Goal: Task Accomplishment & Management: Manage account settings

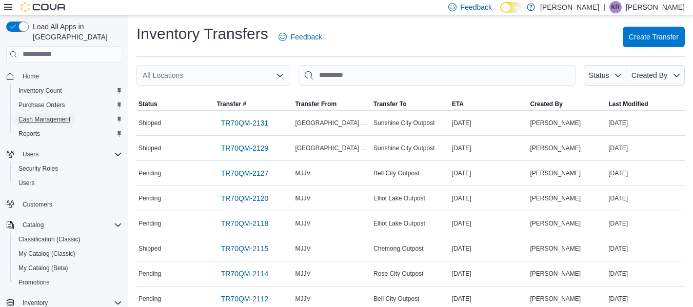
click at [41, 115] on span "Cash Management" at bounding box center [44, 119] width 52 height 8
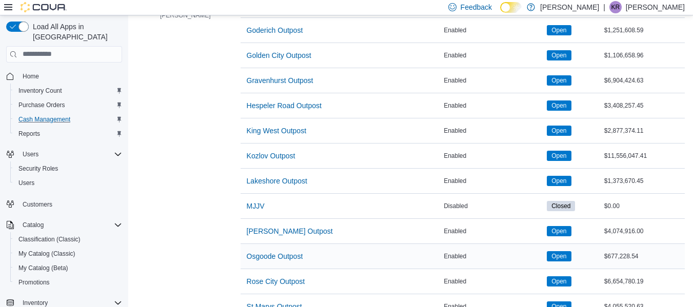
scroll to position [359, 0]
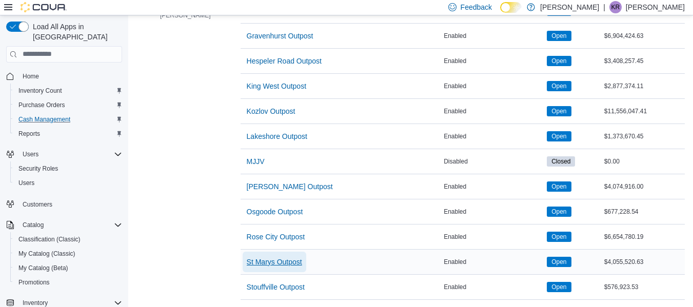
click at [247, 255] on span "St Marys Outpost" at bounding box center [274, 262] width 55 height 21
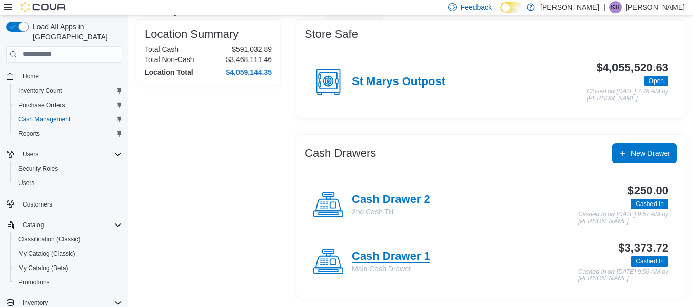
click at [380, 260] on h4 "Cash Drawer 1" at bounding box center [391, 256] width 78 height 13
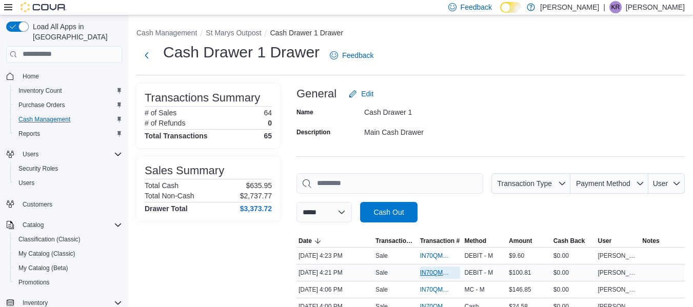
click at [429, 271] on span "IN70QM-1934214" at bounding box center [435, 273] width 30 height 8
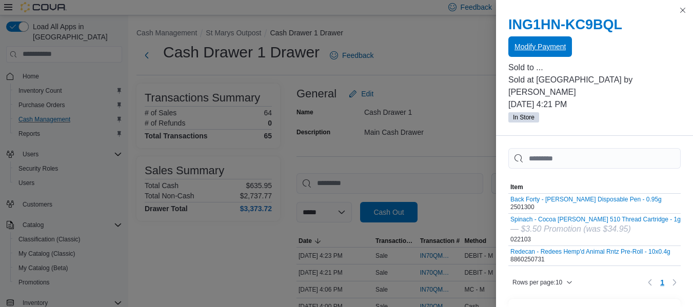
click at [535, 54] on span "Modify Payment" at bounding box center [540, 46] width 51 height 21
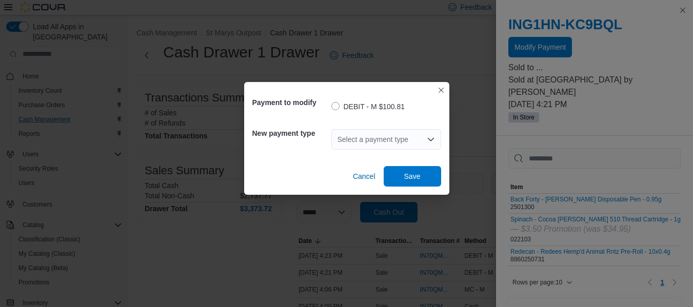
click at [375, 147] on div "Select a payment type" at bounding box center [386, 139] width 110 height 21
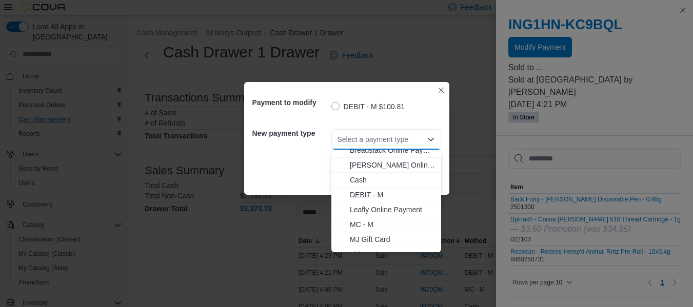
scroll to position [31, 0]
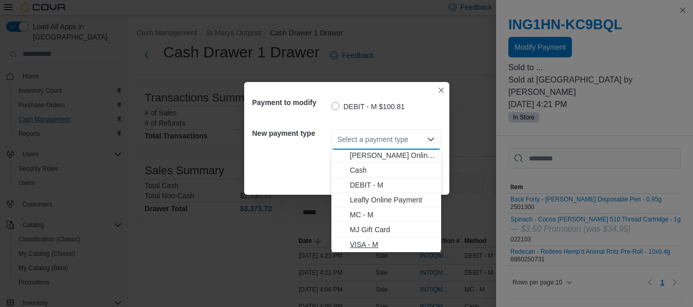
click at [374, 243] on span "VISA - M" at bounding box center [392, 245] width 85 height 10
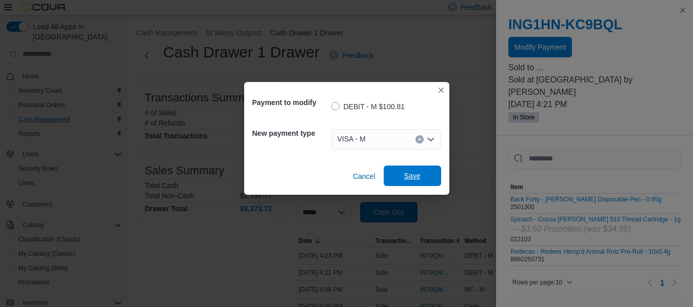
click at [415, 184] on span "Save" at bounding box center [412, 176] width 45 height 21
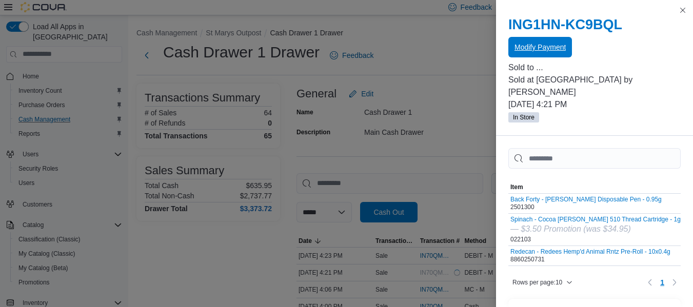
scroll to position [0, 0]
click at [684, 10] on button "Close this dialog" at bounding box center [683, 10] width 12 height 12
